Goal: Task Accomplishment & Management: Complete application form

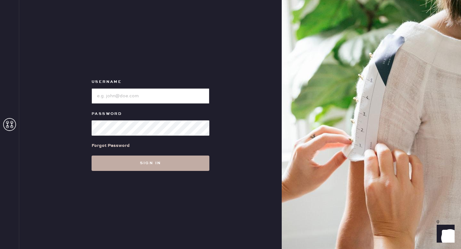
type input "reformationgoldcoastchicago"
click at [204, 164] on button "Sign in" at bounding box center [151, 163] width 118 height 15
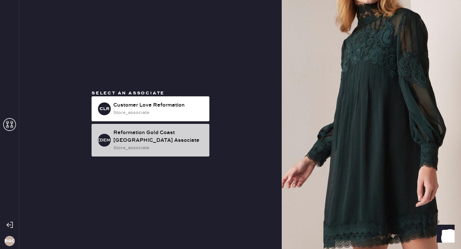
click at [184, 145] on div "store_associate" at bounding box center [158, 147] width 91 height 7
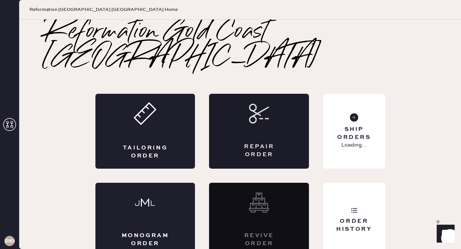
click at [276, 94] on div "Repair Order" at bounding box center [259, 131] width 100 height 75
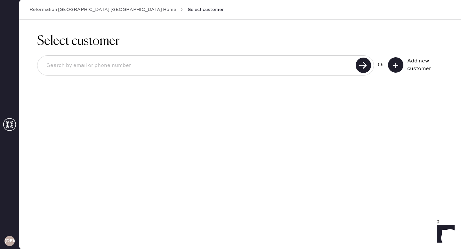
click at [233, 69] on input at bounding box center [197, 65] width 312 height 15
click at [388, 68] on button at bounding box center [395, 64] width 15 height 15
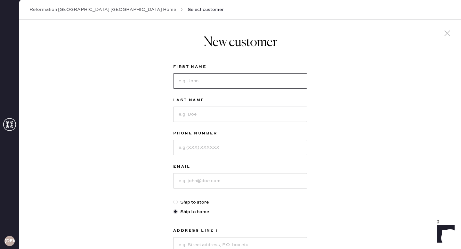
click at [206, 76] on input at bounding box center [240, 80] width 134 height 15
type input "[PERSON_NAME]"
click at [192, 112] on input at bounding box center [240, 114] width 134 height 15
type input "[PERSON_NAME]"
click at [190, 152] on input at bounding box center [240, 147] width 134 height 15
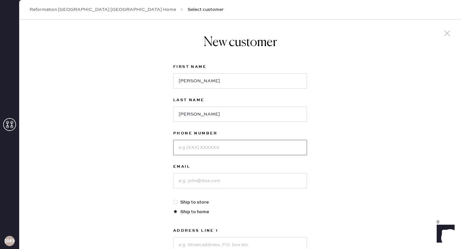
click at [201, 146] on input at bounding box center [240, 147] width 134 height 15
type input "7274820062"
click at [189, 178] on input at bounding box center [240, 180] width 134 height 15
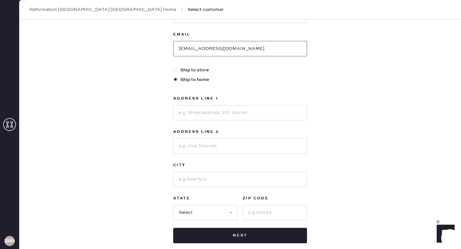
scroll to position [121, 0]
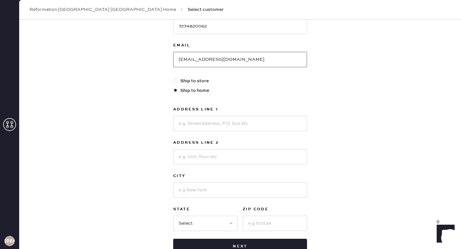
type input "[EMAIL_ADDRESS][DOMAIN_NAME]"
click at [251, 122] on input at bounding box center [240, 123] width 134 height 15
type input "[STREET_ADDRESS][PERSON_NAME]"
click at [242, 158] on input at bounding box center [240, 156] width 134 height 15
click at [190, 188] on input at bounding box center [240, 189] width 134 height 15
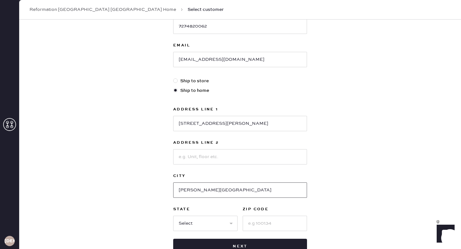
type input "[PERSON_NAME][GEOGRAPHIC_DATA]"
click at [272, 228] on input at bounding box center [275, 223] width 64 height 15
type input "60053"
click at [216, 231] on div "First Name [PERSON_NAME] Last Name [PERSON_NAME] Phone Number [PHONE_NUMBER] Em…" at bounding box center [240, 98] width 134 height 312
click at [217, 218] on select "Select AK AL AR AZ CA CO CT [GEOGRAPHIC_DATA] DE FL [GEOGRAPHIC_DATA] HI [GEOGR…" at bounding box center [205, 223] width 64 height 15
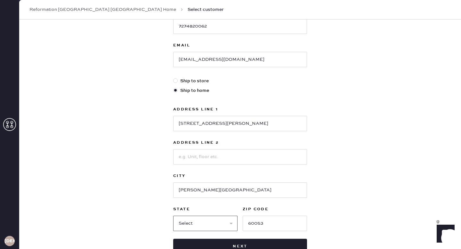
select select "IL"
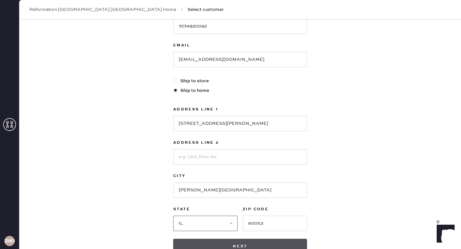
scroll to position [167, 0]
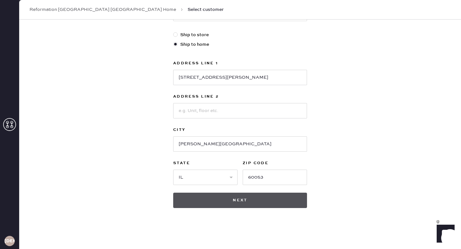
drag, startPoint x: 186, startPoint y: 247, endPoint x: 259, endPoint y: 194, distance: 90.4
click at [259, 194] on button "Next" at bounding box center [240, 200] width 134 height 15
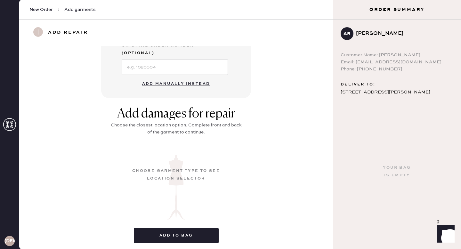
click at [197, 77] on button "Add manually instead" at bounding box center [176, 83] width 76 height 13
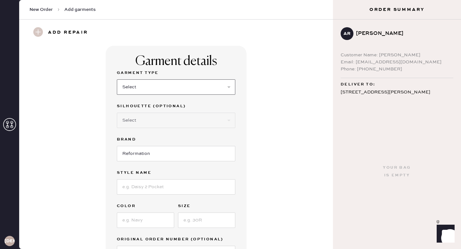
click at [214, 82] on select "Select Basic Skirt Jeans Leggings Pants Shorts Basic Sleeved Dress Basic Sleeve…" at bounding box center [176, 86] width 118 height 15
select select "6"
click at [175, 148] on input "Reformation" at bounding box center [176, 153] width 118 height 15
click at [167, 124] on select "Select Maxi Dress Midi Dress Mini Dress Other" at bounding box center [176, 120] width 118 height 15
select select "38"
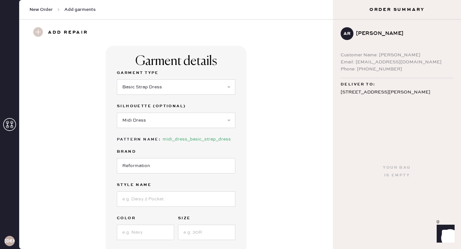
click at [144, 188] on label "Style name" at bounding box center [176, 185] width 118 height 8
click at [145, 212] on div "Garment Type Select Basic Skirt Jeans Leggings Pants Shorts Basic Sleeved Dress…" at bounding box center [176, 171] width 118 height 204
click at [142, 199] on input at bounding box center [176, 198] width 118 height 15
type input "Balia Linen Dres"
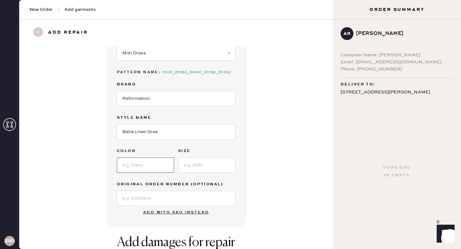
scroll to position [68, 0]
click at [143, 166] on input at bounding box center [145, 164] width 57 height 15
type input "Black"
click at [212, 161] on input at bounding box center [206, 164] width 57 height 15
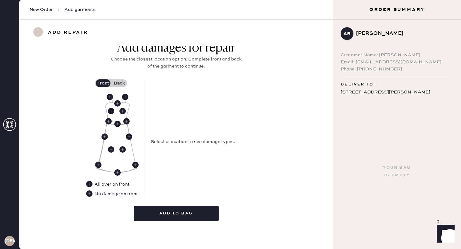
scroll to position [262, 0]
type input "10"
click at [121, 81] on label "Back" at bounding box center [119, 83] width 16 height 8
click at [119, 83] on input "Back" at bounding box center [119, 83] width 0 height 0
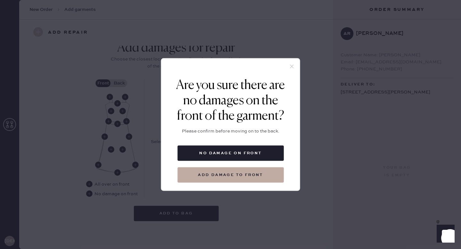
click at [289, 66] on icon at bounding box center [292, 67] width 6 height 6
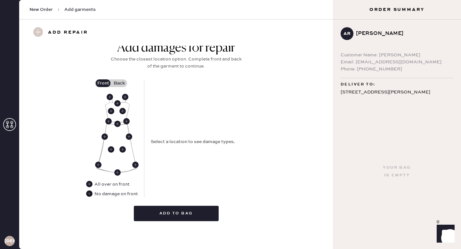
click at [90, 194] on use at bounding box center [89, 193] width 6 height 6
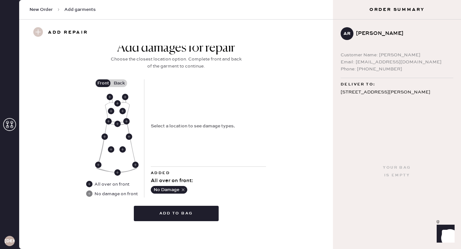
click at [125, 84] on label "Back" at bounding box center [119, 83] width 16 height 8
click at [119, 83] on input "Back" at bounding box center [119, 83] width 0 height 0
click at [108, 97] on use at bounding box center [110, 97] width 6 height 6
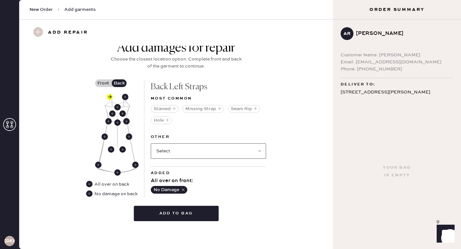
click at [193, 153] on select "Select Broken / Ripped Hem Broken Beads Broken Belt Loop Broken Button Broken C…" at bounding box center [208, 150] width 115 height 15
select select "2044"
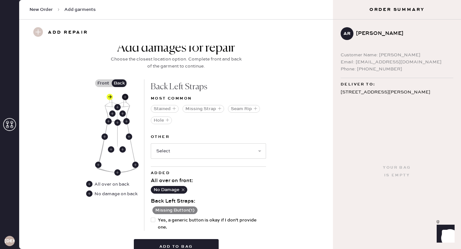
click at [125, 96] on use at bounding box center [125, 97] width 6 height 6
click at [186, 148] on select "Select Broken / Ripped Hem Broken Beads Broken Belt Loop Broken Button Broken C…" at bounding box center [208, 150] width 115 height 15
select select "2044"
select select
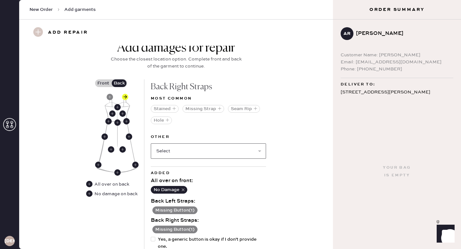
scroll to position [314, 0]
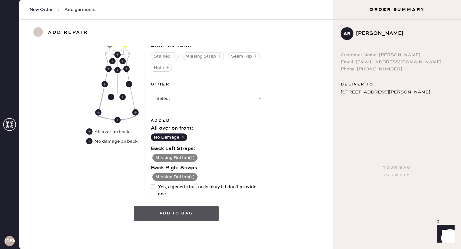
click at [169, 214] on button "Add to bag" at bounding box center [176, 213] width 85 height 15
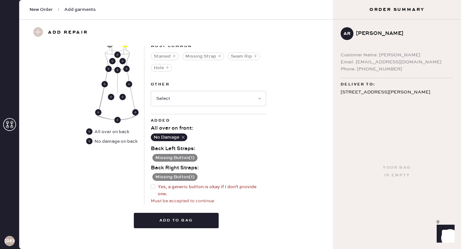
click at [155, 186] on div at bounding box center [154, 190] width 7 height 14
click at [151, 184] on input "Yes, a generic button is okay if I don't provide one." at bounding box center [151, 183] width 0 height 0
checkbox input "true"
click at [163, 224] on button "Add to bag" at bounding box center [176, 220] width 85 height 15
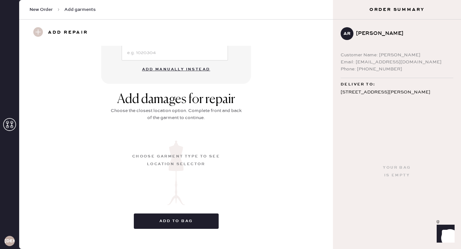
scroll to position [66, 0]
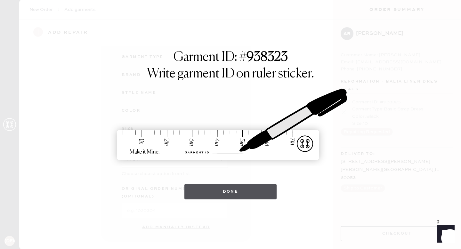
click at [229, 196] on button "Done" at bounding box center [230, 191] width 92 height 15
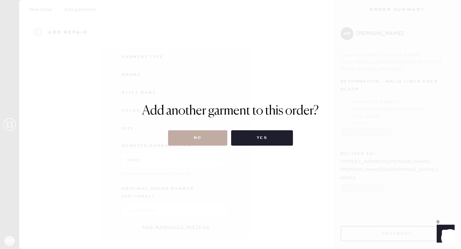
click at [199, 139] on button "No" at bounding box center [197, 137] width 59 height 15
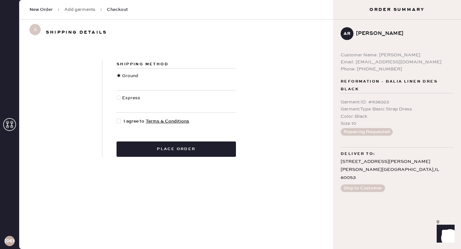
click at [83, 7] on link "Add garments" at bounding box center [79, 9] width 31 height 6
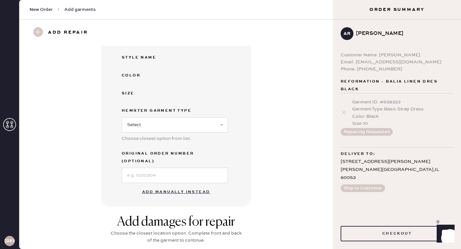
click at [177, 186] on button "Add manually instead" at bounding box center [176, 192] width 76 height 13
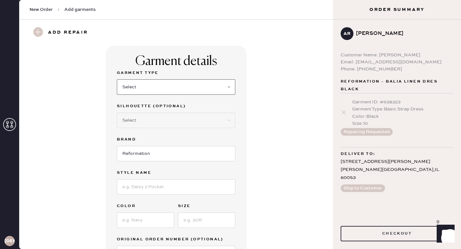
click at [164, 87] on select "Select Basic Skirt Jeans Leggings Pants Shorts Basic Sleeved Dress Basic Sleeve…" at bounding box center [176, 86] width 118 height 15
select select "6"
click at [170, 121] on select "Select Maxi Dress Midi Dress Mini Dress Other" at bounding box center [176, 120] width 118 height 15
select select "38"
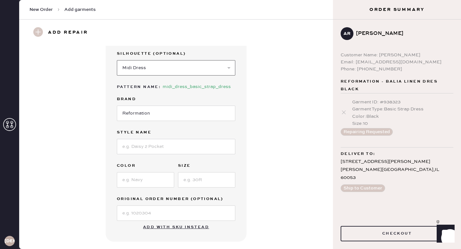
scroll to position [61, 0]
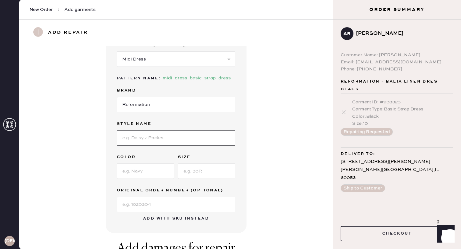
click at [162, 135] on input at bounding box center [176, 137] width 118 height 15
type input "Balia Linen Dress"
click at [145, 165] on input at bounding box center [145, 171] width 57 height 15
type input "Stripe"
click at [189, 169] on input at bounding box center [206, 171] width 57 height 15
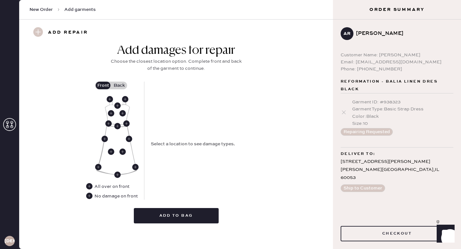
scroll to position [259, 0]
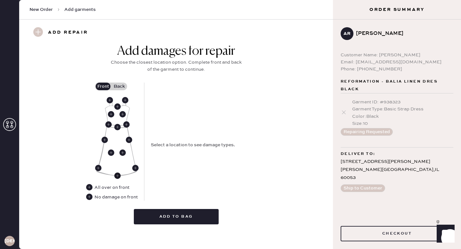
type input "10"
click at [115, 176] on use at bounding box center [117, 175] width 6 height 6
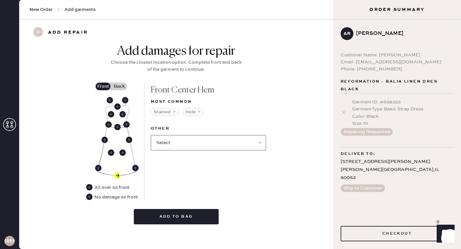
click at [180, 149] on select "Select Broken / Ripped Hem Broken Beads Broken Belt Loop Broken Button Broken C…" at bounding box center [208, 142] width 115 height 15
select select "1665"
click at [136, 167] on use at bounding box center [135, 168] width 6 height 6
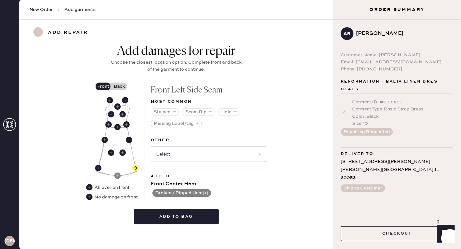
click at [177, 156] on select "Select Broken / Ripped Hem Broken Beads Broken Belt Loop Broken Button Broken C…" at bounding box center [208, 154] width 115 height 15
select select "1665"
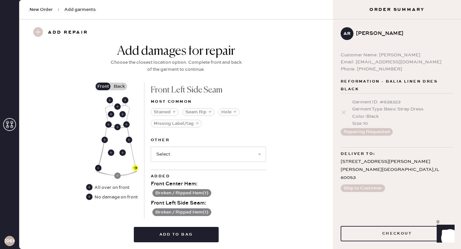
click at [99, 167] on use at bounding box center [98, 168] width 6 height 6
click at [171, 151] on select "Select Broken / Ripped Hem Broken Beads Broken Belt Loop Broken Button Broken C…" at bounding box center [208, 154] width 115 height 15
select select "1665"
select select
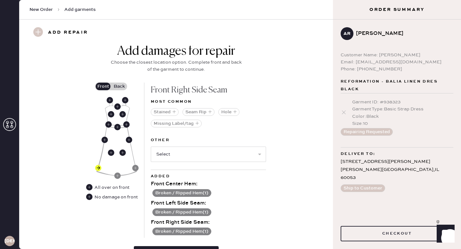
click at [113, 84] on label "Back" at bounding box center [119, 87] width 16 height 8
click at [119, 86] on input "Back" at bounding box center [119, 86] width 0 height 0
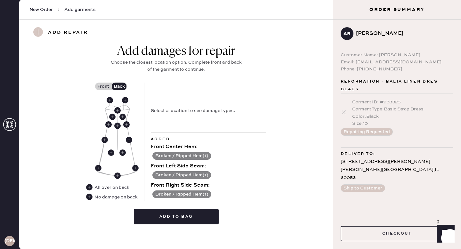
click at [90, 200] on div "Add damages for repair Choose the closest location option. Complete front and b…" at bounding box center [176, 137] width 291 height 186
click at [92, 195] on use at bounding box center [89, 197] width 6 height 6
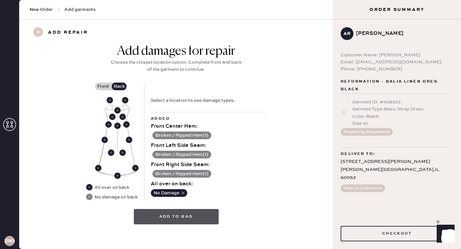
click at [186, 209] on button "Add to bag" at bounding box center [176, 216] width 85 height 15
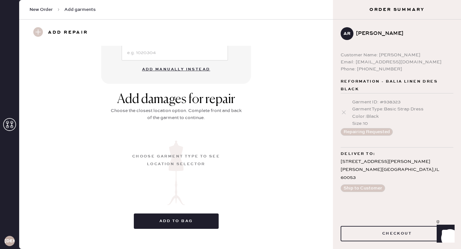
scroll to position [66, 0]
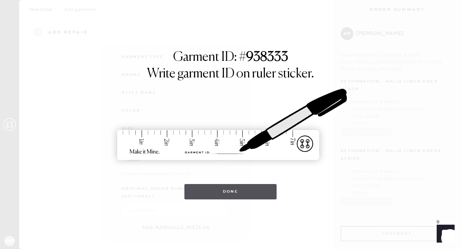
click at [245, 188] on button "Done" at bounding box center [230, 191] width 92 height 15
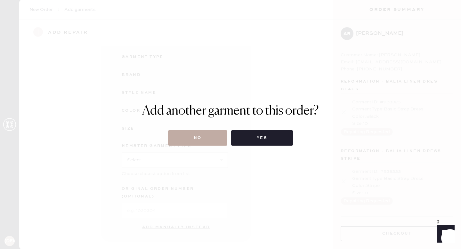
click at [209, 133] on button "No" at bounding box center [197, 137] width 59 height 15
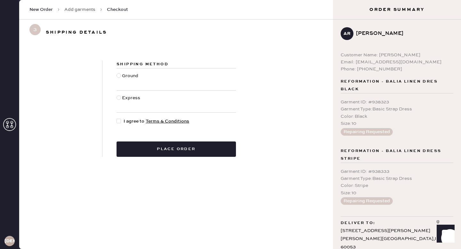
click at [119, 77] on div at bounding box center [118, 75] width 4 height 4
click at [117, 73] on input "Ground" at bounding box center [116, 72] width 0 height 0
radio input "true"
click at [118, 122] on div at bounding box center [118, 121] width 4 height 4
click at [117, 118] on input "I agree to Terms & Conditions" at bounding box center [116, 118] width 0 height 0
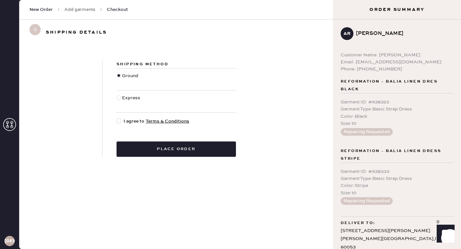
checkbox input "true"
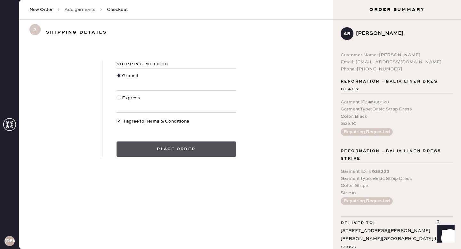
click at [159, 148] on button "Place order" at bounding box center [175, 148] width 119 height 15
